Goal: Find specific page/section: Find specific page/section

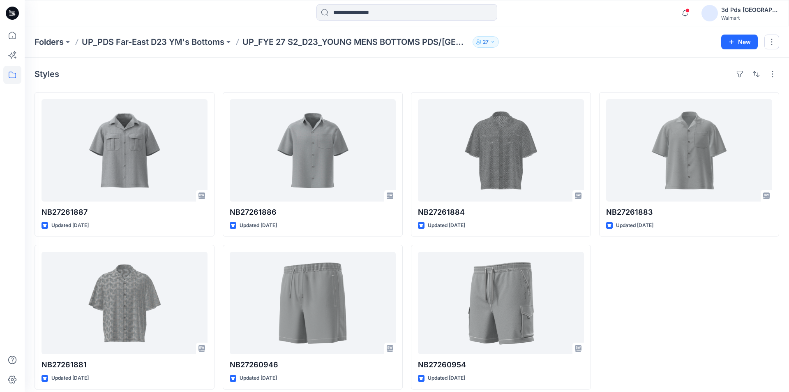
click at [11, 12] on icon at bounding box center [12, 13] width 13 height 13
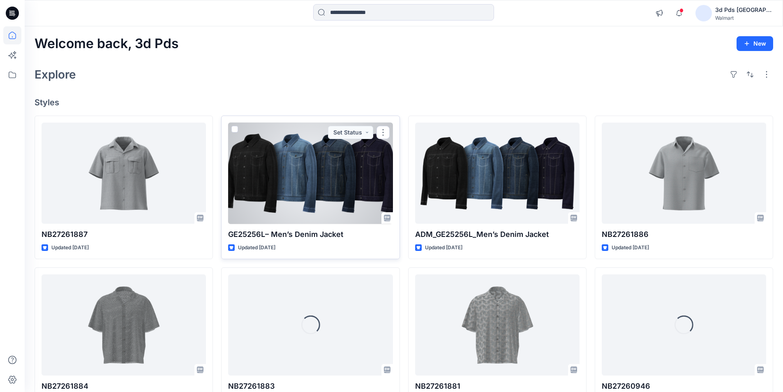
click at [321, 159] on div at bounding box center [310, 173] width 164 height 102
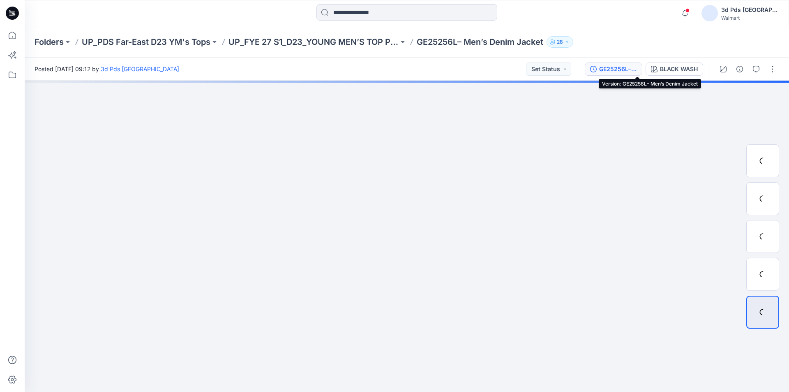
click at [637, 67] on div "GE25256L– Men’s Denim Jacket" at bounding box center [618, 69] width 38 height 9
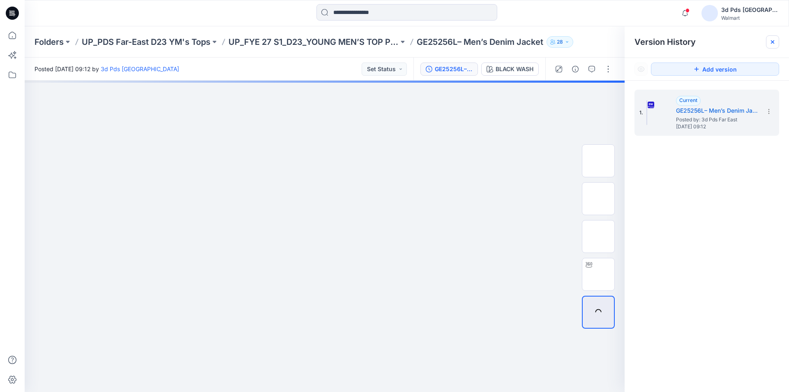
click at [771, 41] on icon at bounding box center [772, 42] width 7 height 7
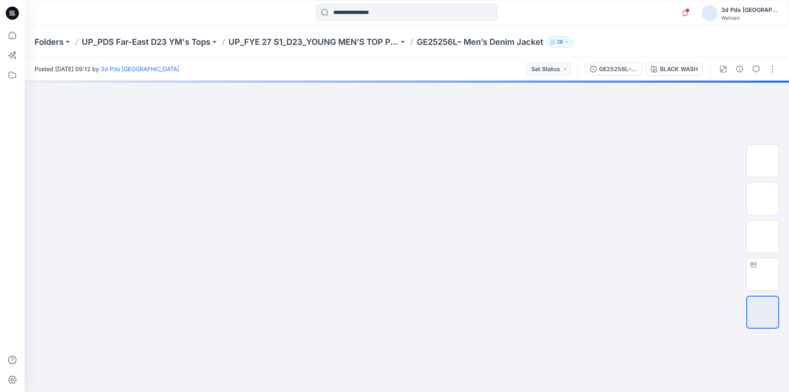
click at [14, 10] on icon at bounding box center [12, 13] width 13 height 13
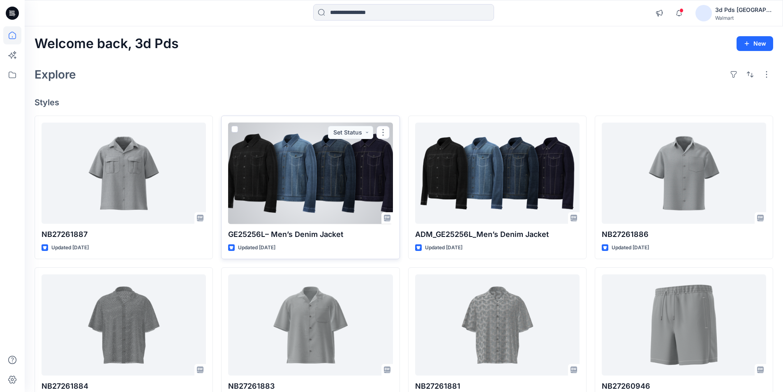
click at [323, 148] on div at bounding box center [310, 173] width 164 height 102
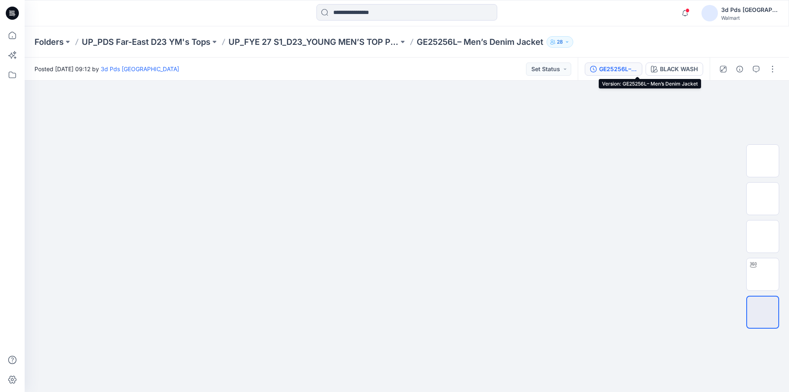
click at [637, 69] on div "GE25256L– Men’s Denim Jacket" at bounding box center [618, 69] width 38 height 9
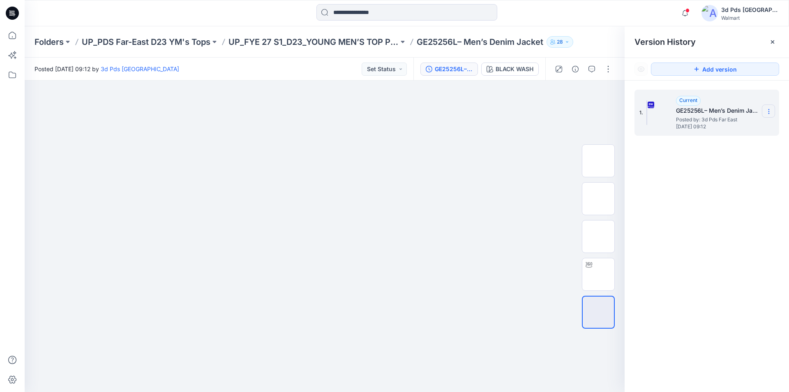
click at [768, 108] on icon at bounding box center [769, 111] width 7 height 7
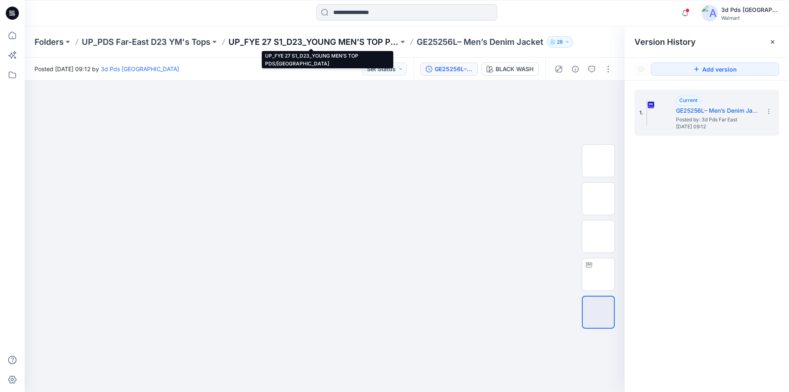
click at [344, 39] on p "UP_FYE 27 S1_D23_YOUNG MEN’S TOP PDS/[GEOGRAPHIC_DATA]" at bounding box center [313, 42] width 170 height 12
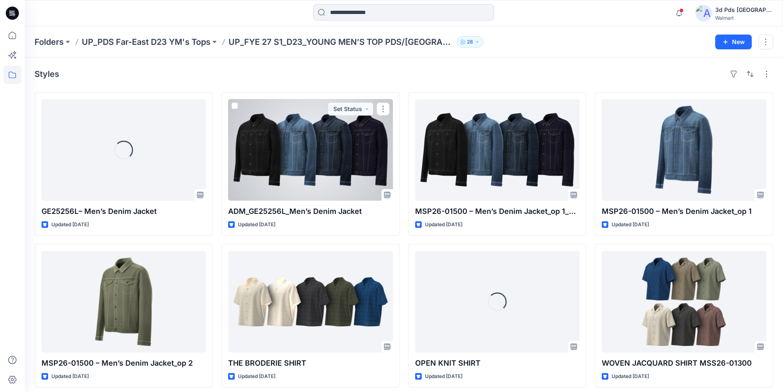
click at [339, 153] on div at bounding box center [310, 150] width 164 height 102
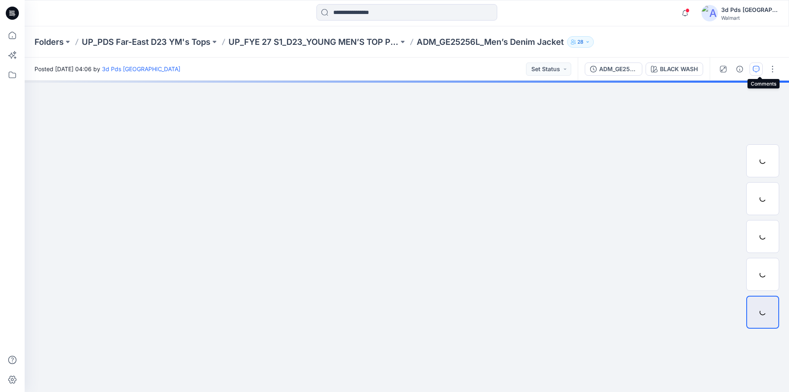
click at [759, 69] on icon "button" at bounding box center [756, 69] width 7 height 7
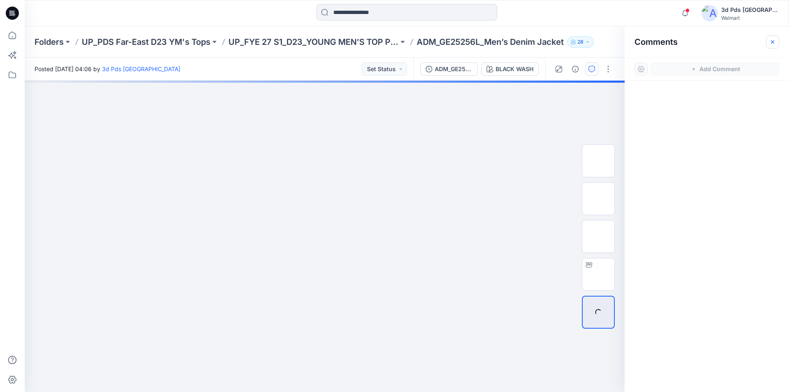
click at [773, 41] on icon "button" at bounding box center [772, 42] width 7 height 7
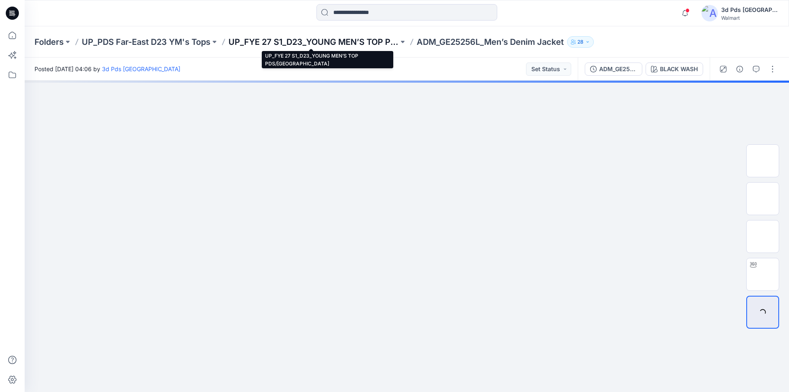
click at [335, 39] on p "UP_FYE 27 S1_D23_YOUNG MEN’S TOP PDS/[GEOGRAPHIC_DATA]" at bounding box center [313, 42] width 170 height 12
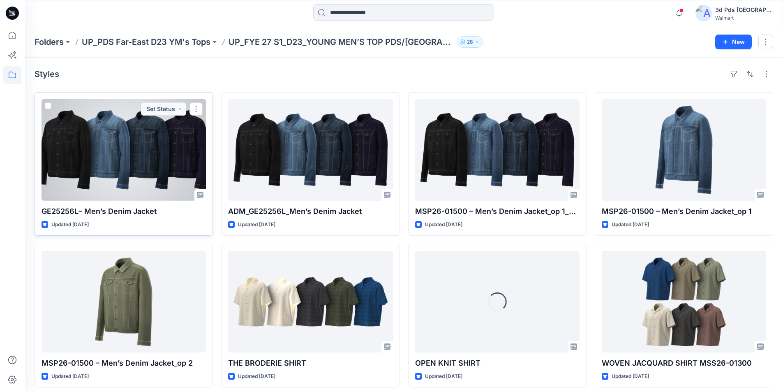
click at [143, 142] on div at bounding box center [124, 150] width 164 height 102
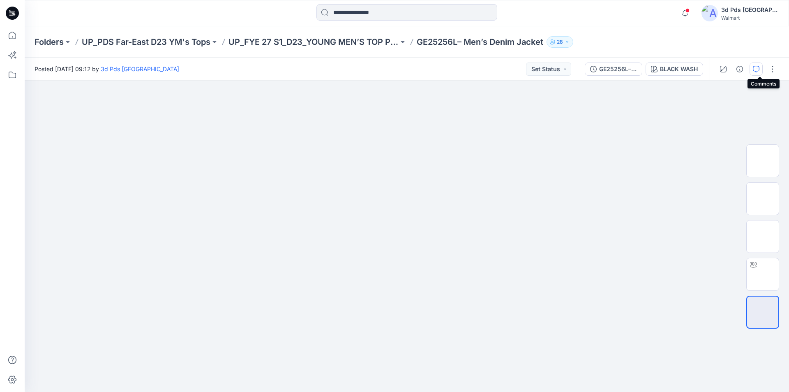
click at [759, 67] on icon "button" at bounding box center [756, 69] width 7 height 7
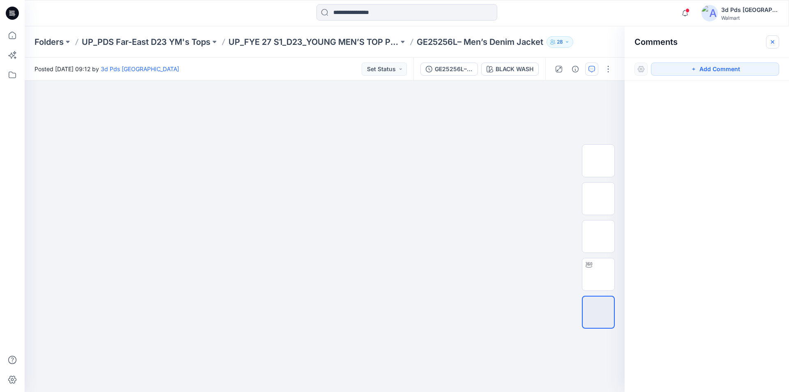
click at [775, 42] on icon "button" at bounding box center [772, 42] width 7 height 7
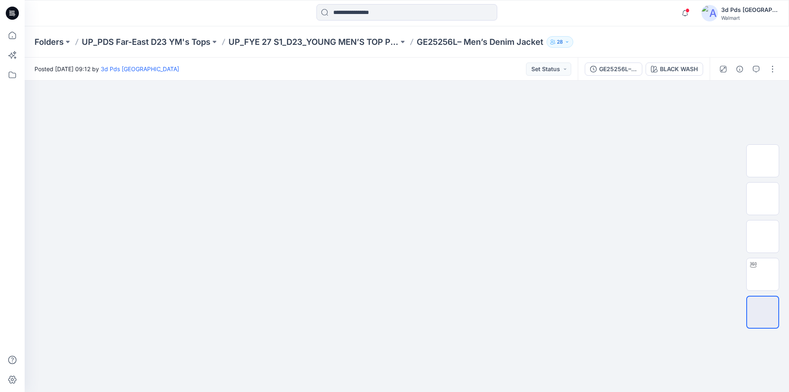
click at [13, 14] on icon at bounding box center [13, 13] width 3 height 0
